Goal: Book appointment/travel/reservation

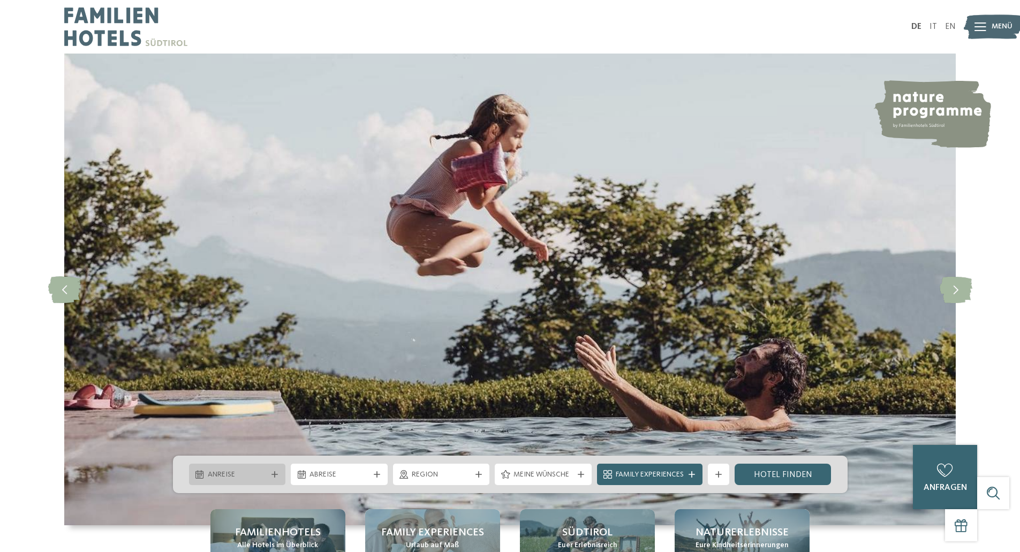
click at [232, 474] on span "Anreise" at bounding box center [237, 474] width 59 height 11
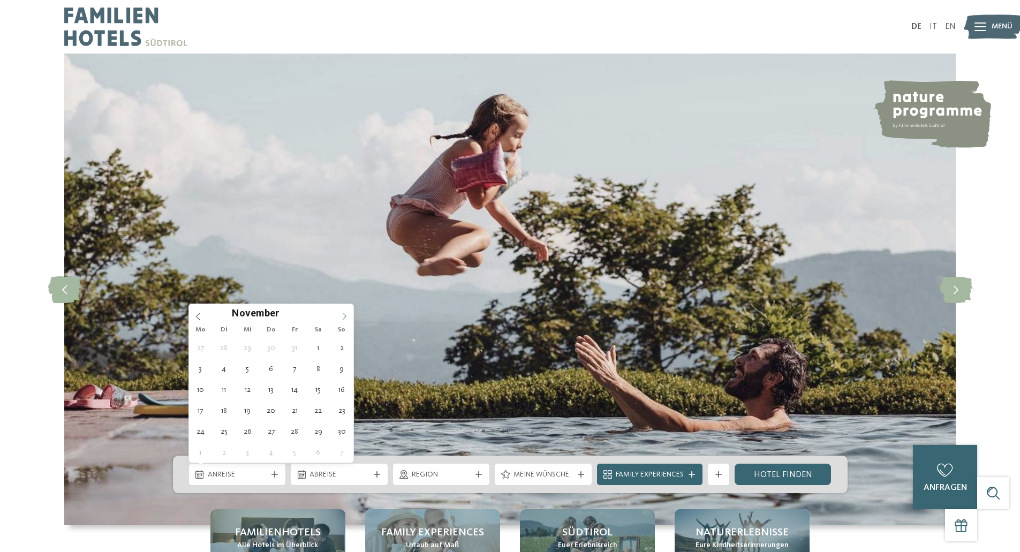
click at [339, 317] on span at bounding box center [344, 313] width 18 height 18
click at [340, 316] on icon at bounding box center [343, 316] width 7 height 7
type input "****"
click at [340, 316] on icon at bounding box center [343, 316] width 7 height 7
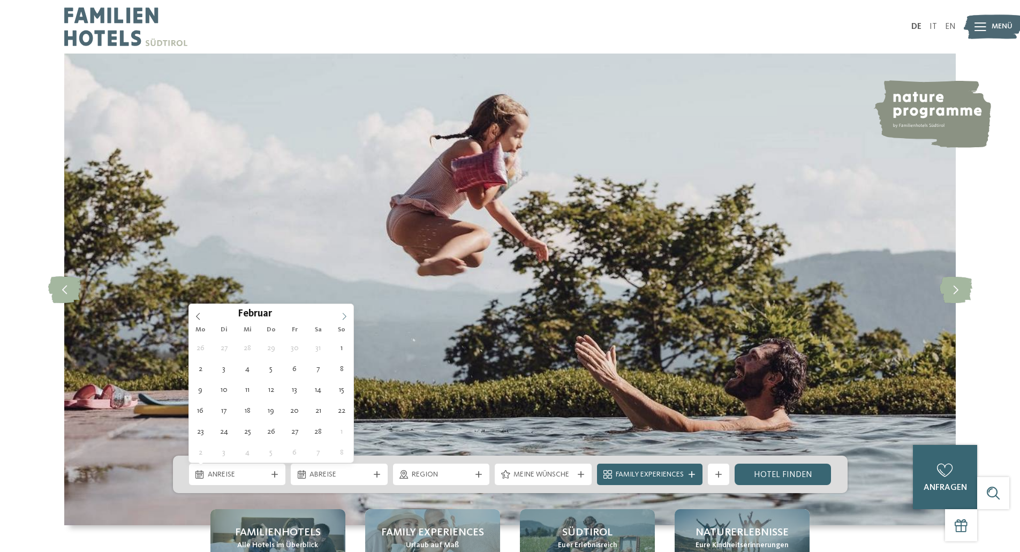
click at [340, 316] on icon at bounding box center [343, 316] width 7 height 7
click at [344, 315] on icon at bounding box center [343, 316] width 7 height 7
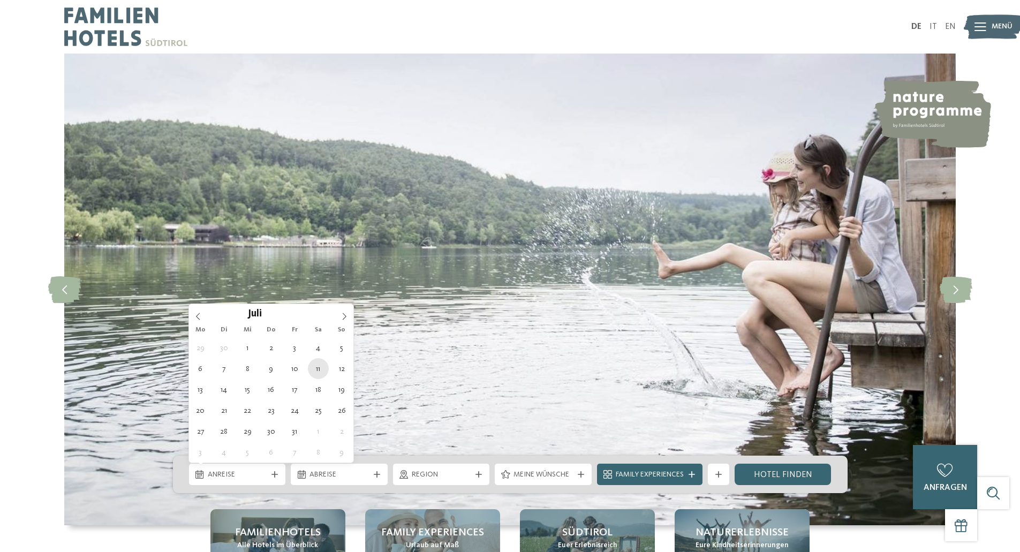
type div "[DATE]"
type input "****"
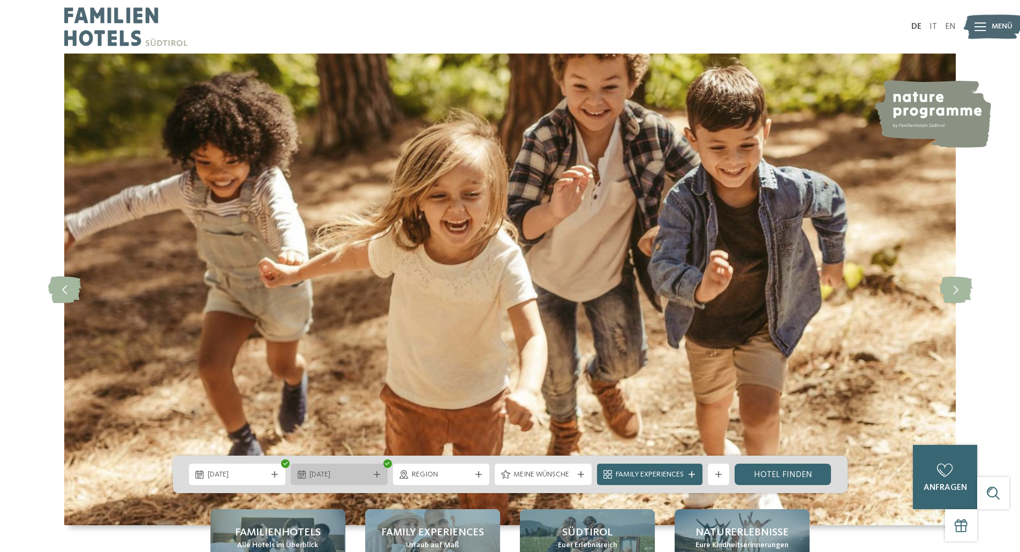
click at [321, 470] on span "[DATE]" at bounding box center [338, 474] width 59 height 11
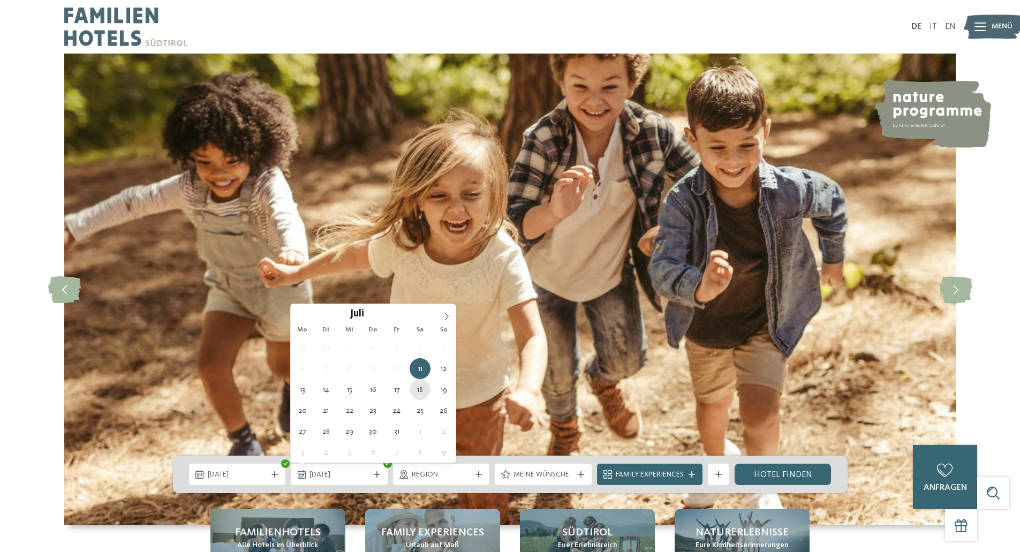
type div "[DATE]"
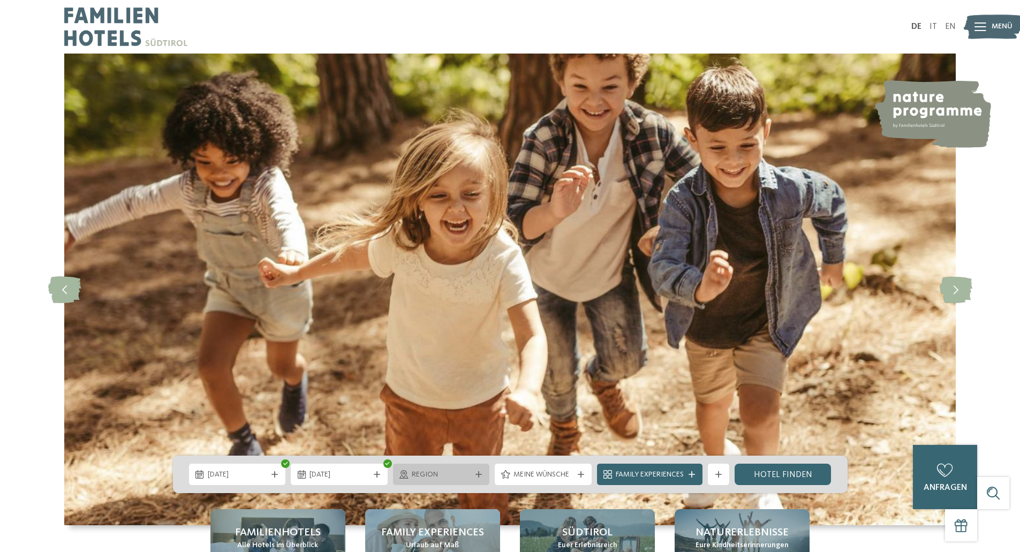
click at [463, 472] on span "Region" at bounding box center [441, 474] width 59 height 11
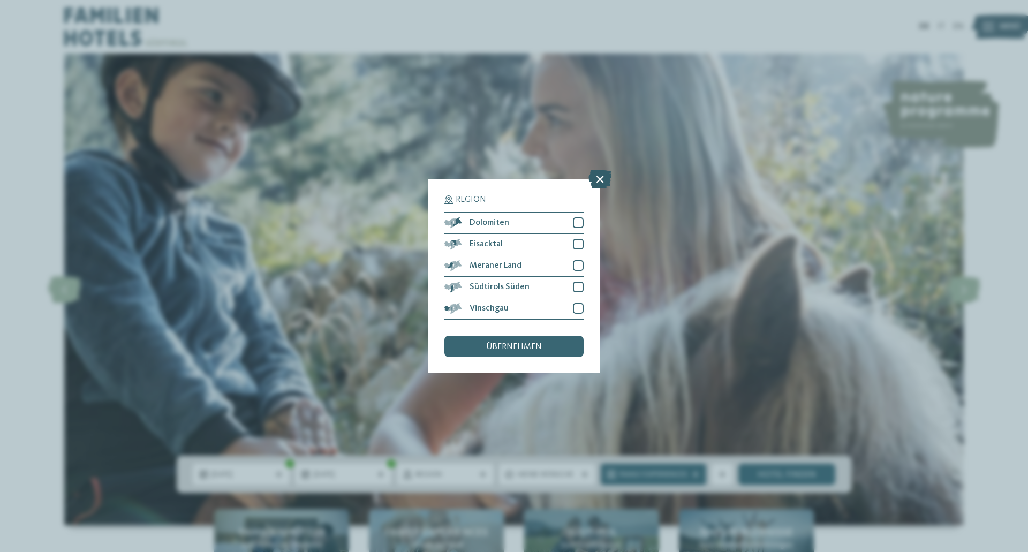
click at [596, 184] on icon at bounding box center [599, 178] width 23 height 19
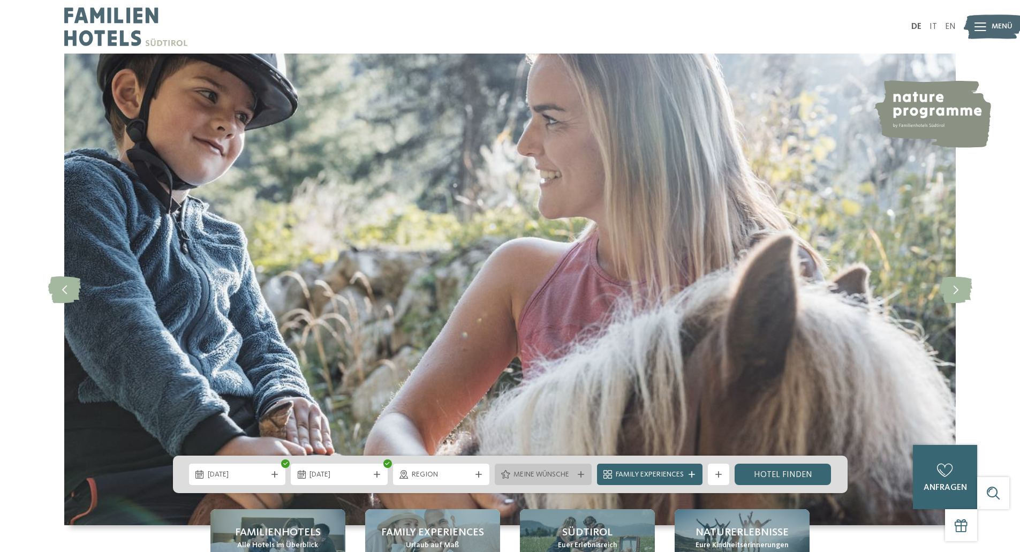
click at [531, 473] on span "Meine Wünsche" at bounding box center [542, 474] width 59 height 11
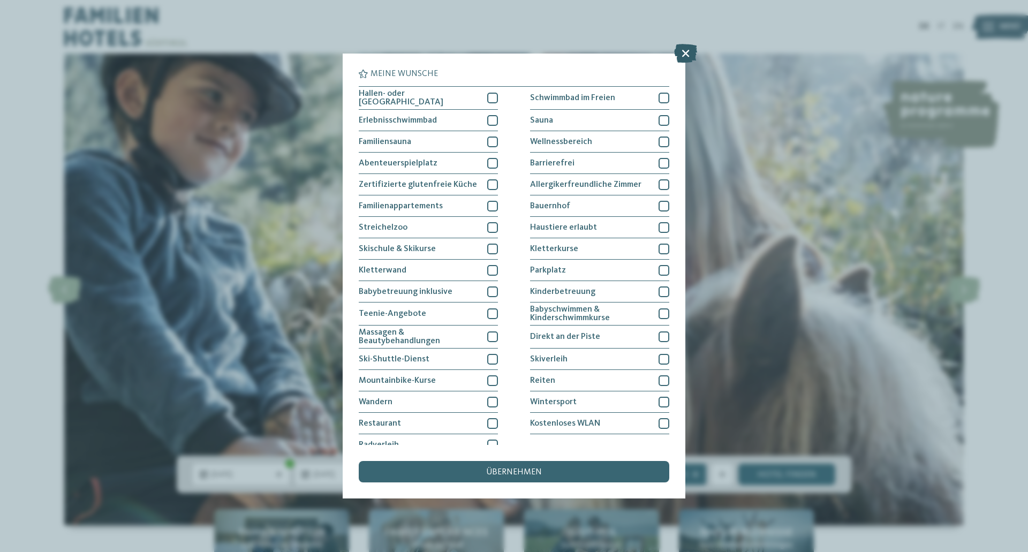
click at [686, 52] on icon at bounding box center [685, 53] width 23 height 19
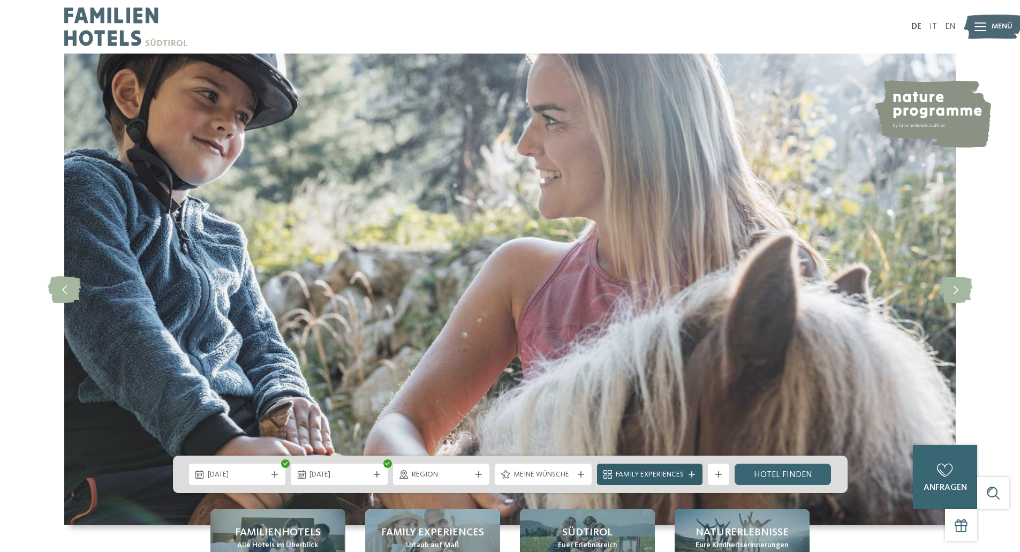
click at [641, 475] on span "Family Experiences" at bounding box center [650, 474] width 68 height 11
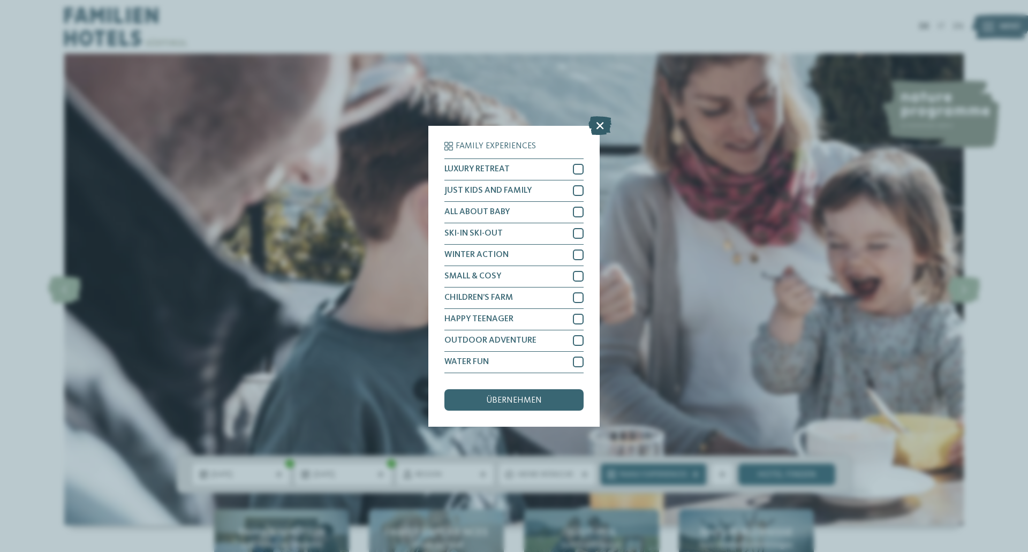
click at [598, 127] on icon at bounding box center [599, 125] width 23 height 19
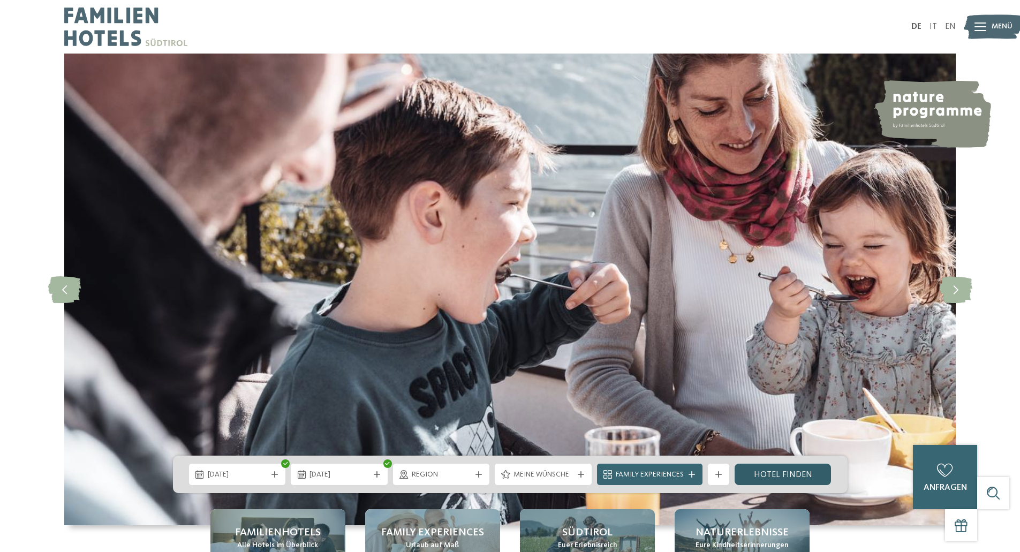
click at [752, 477] on link "Hotel finden" at bounding box center [782, 474] width 97 height 21
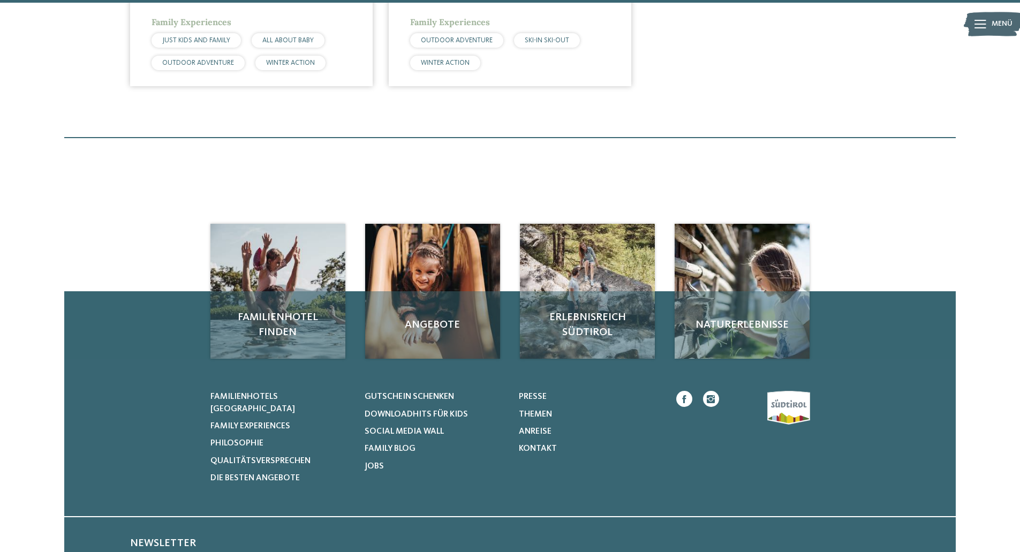
scroll to position [722, 0]
